Goal: Transaction & Acquisition: Purchase product/service

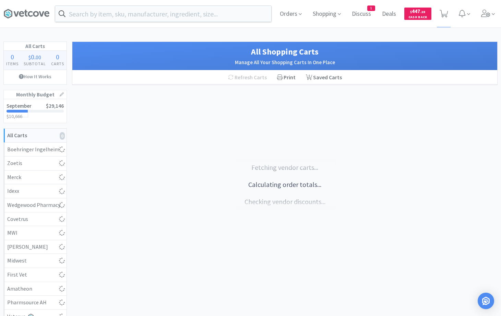
select select "10"
select select "2"
select select "1"
select select "2"
select select "1"
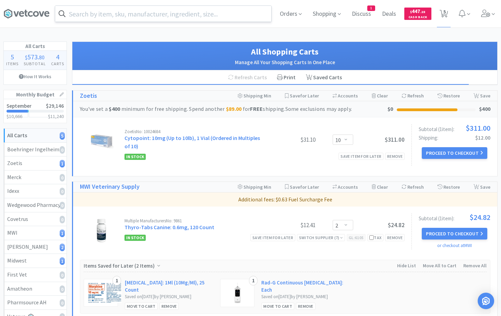
click at [91, 13] on input "text" at bounding box center [163, 14] width 216 height 16
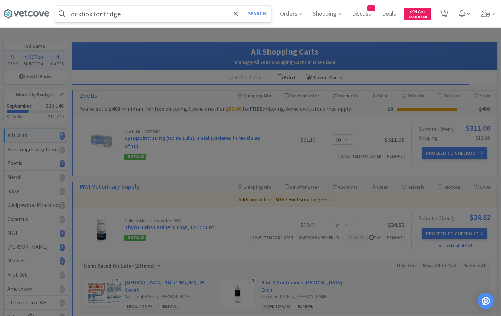
type input "lockbox for fridge"
click at [243, 6] on button "Search" at bounding box center [257, 14] width 28 height 16
select select "2"
select select "1"
select select "2"
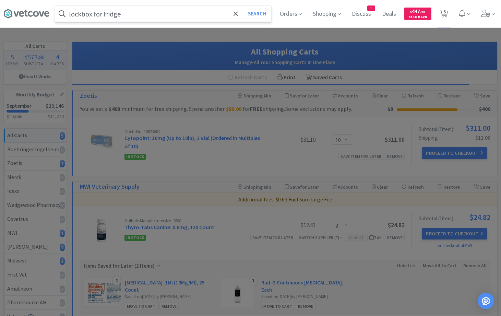
select select "1"
select select "10"
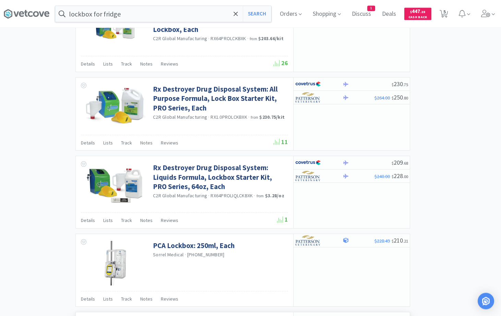
scroll to position [524, 0]
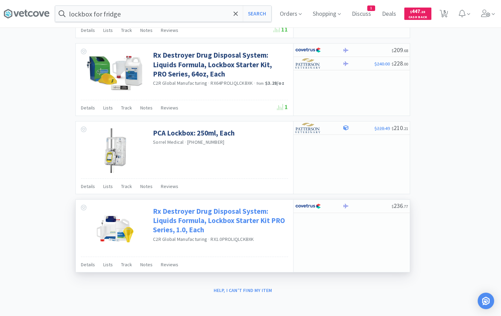
select select "1"
select select "2"
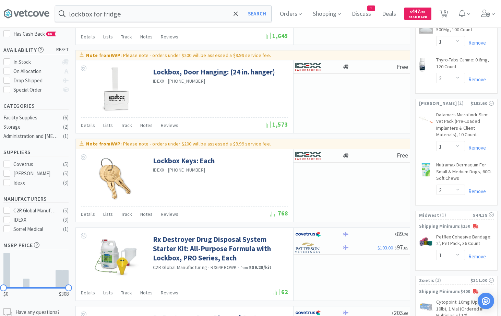
scroll to position [0, 0]
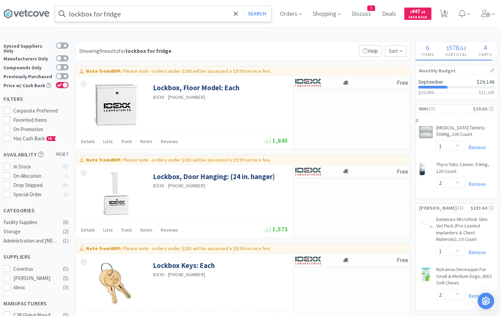
select select "1"
select select "2"
select select "1"
select select "2"
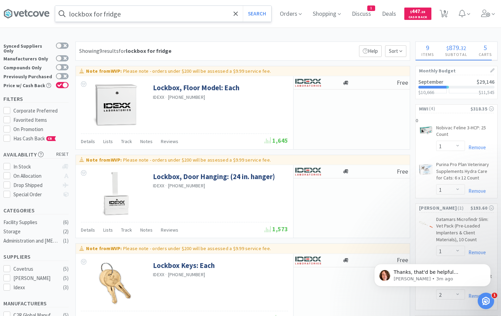
select select "1"
select select "3"
select select "1"
select select "3"
